Goal: Task Accomplishment & Management: Use online tool/utility

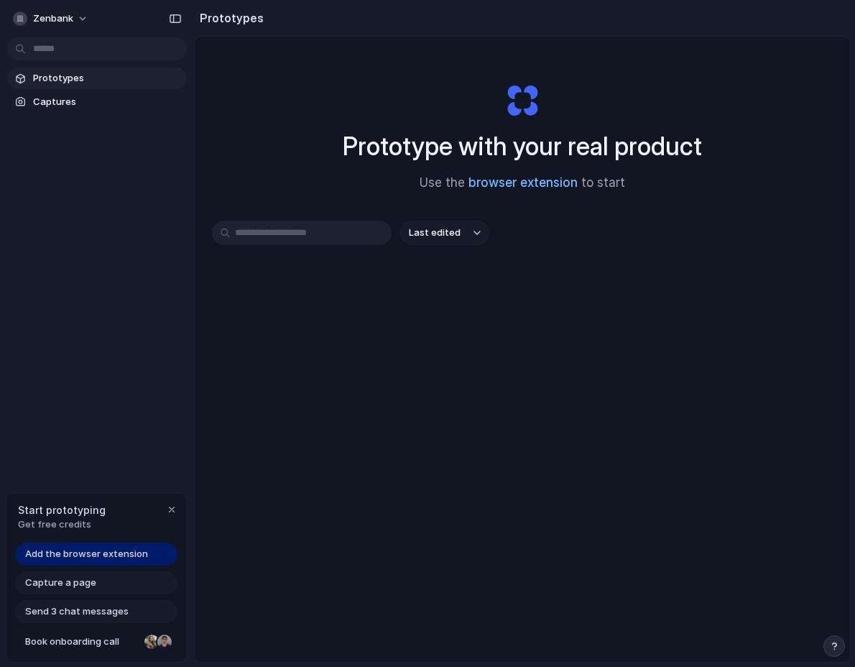
click at [496, 179] on link "browser extension" at bounding box center [522, 182] width 109 height 14
click at [170, 499] on div "Start prototyping Get free credits" at bounding box center [96, 517] width 180 height 47
click at [397, 337] on div "Last edited" at bounding box center [522, 284] width 621 height 126
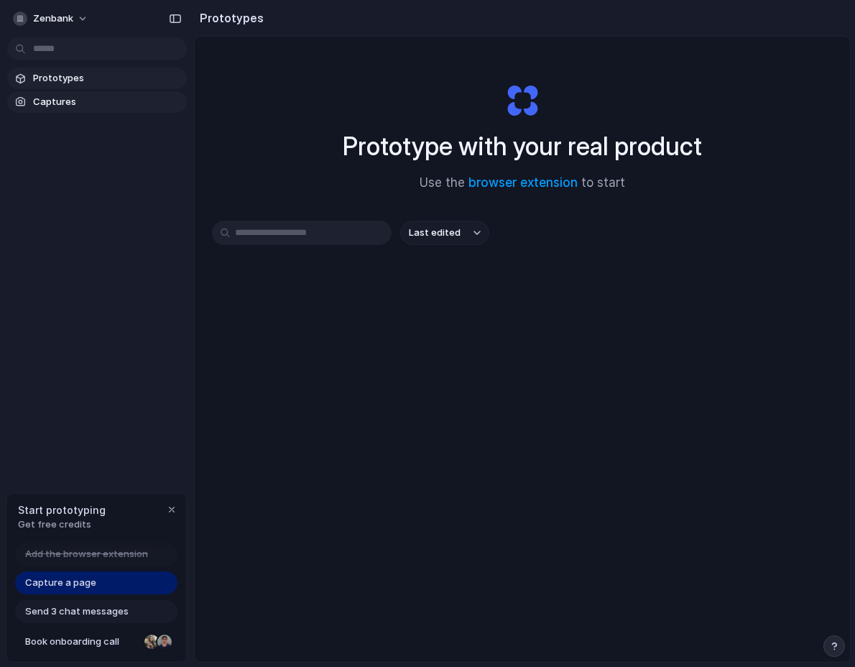
click at [104, 101] on span "Captures" at bounding box center [107, 102] width 148 height 14
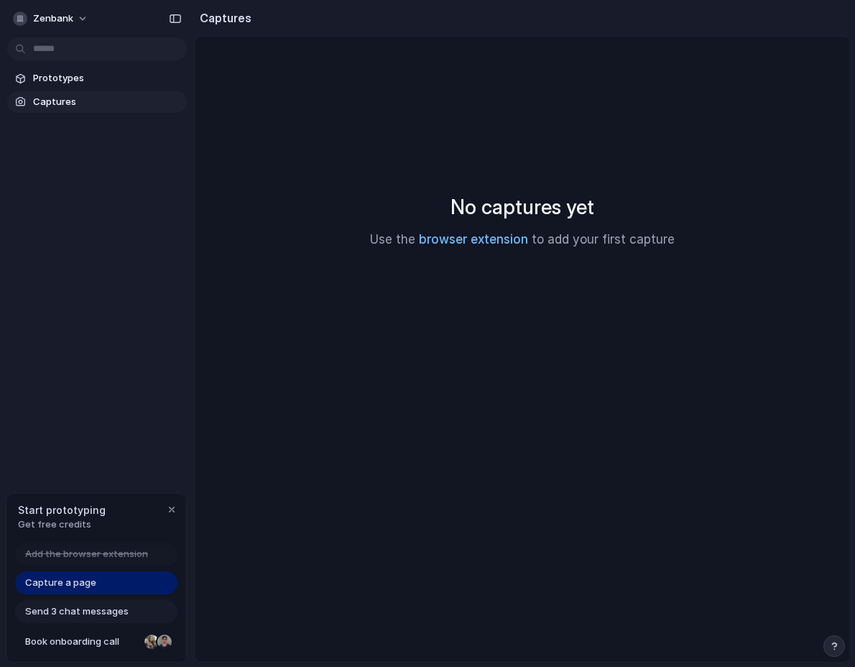
click at [456, 241] on link "browser extension" at bounding box center [473, 239] width 109 height 14
click at [66, 78] on span "Prototypes" at bounding box center [107, 78] width 148 height 14
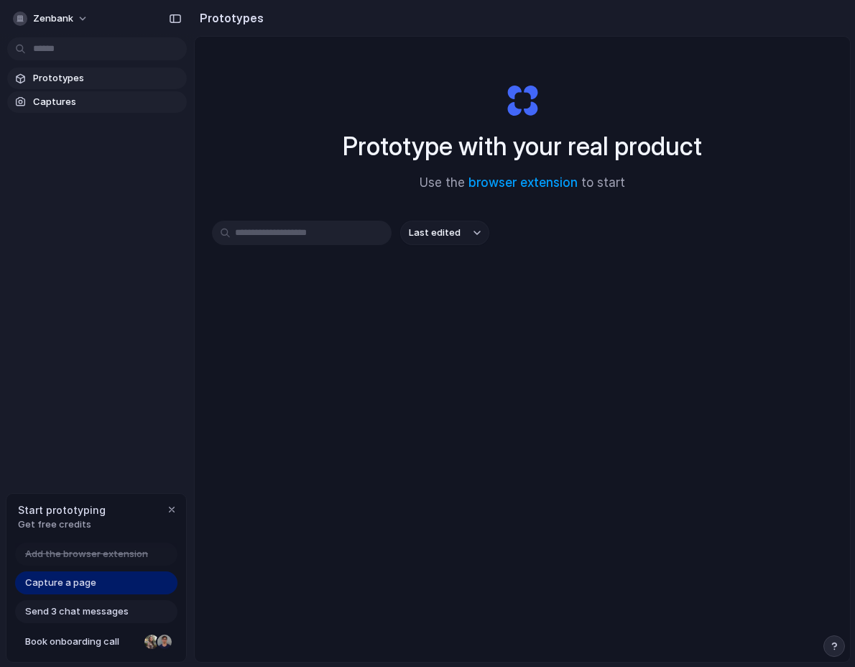
click at [70, 97] on span "Captures" at bounding box center [107, 102] width 148 height 14
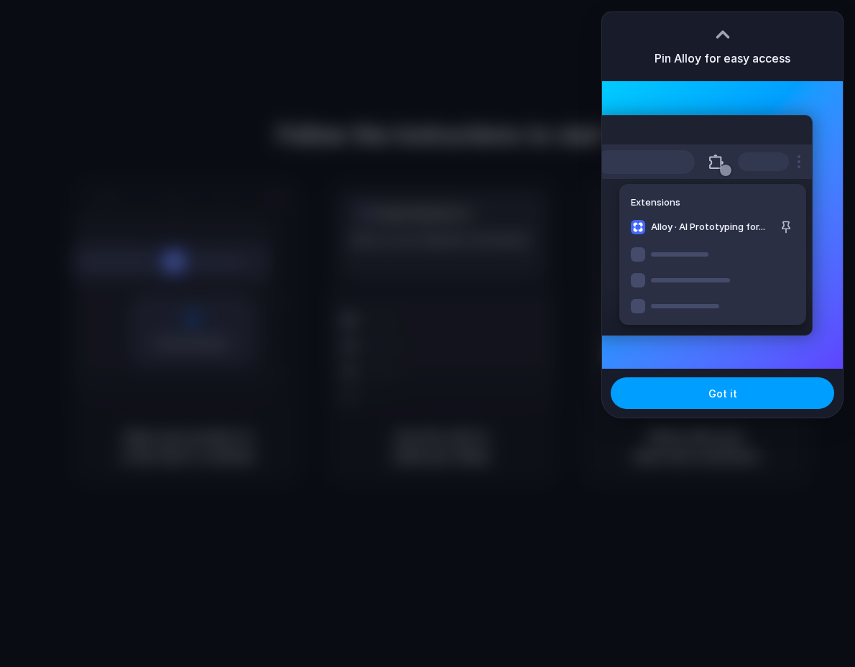
click at [744, 392] on button "Got it" at bounding box center [722, 393] width 223 height 32
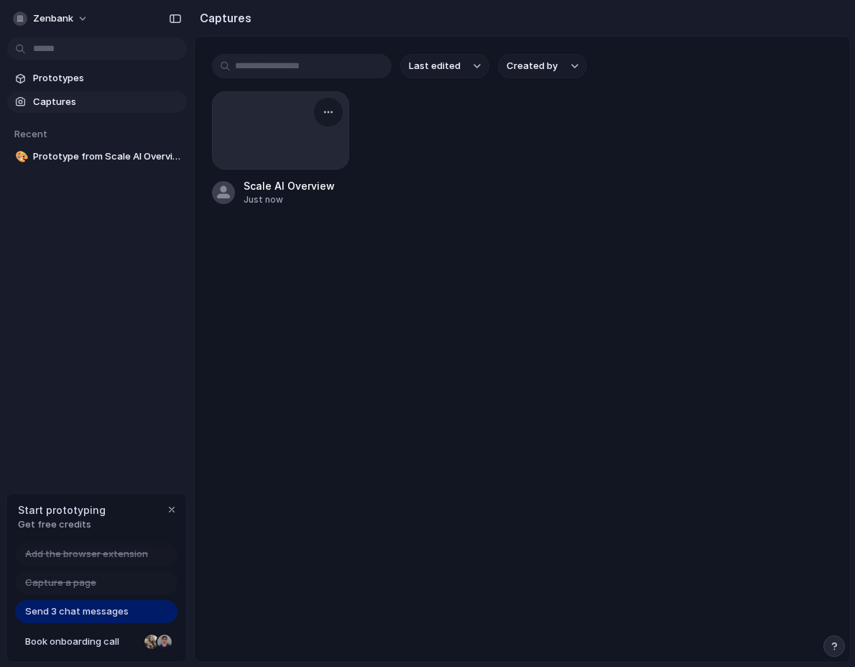
click at [273, 121] on div at bounding box center [281, 130] width 136 height 77
